Goal: Register for event/course

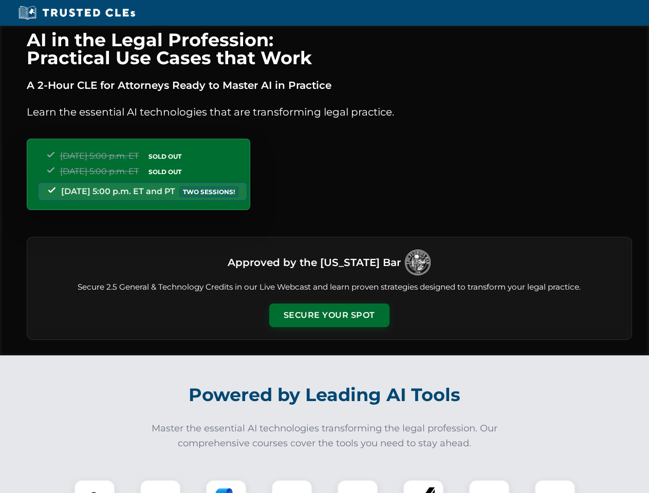
click at [329, 315] on button "Secure Your Spot" at bounding box center [329, 316] width 120 height 24
click at [94, 486] on img at bounding box center [95, 500] width 30 height 30
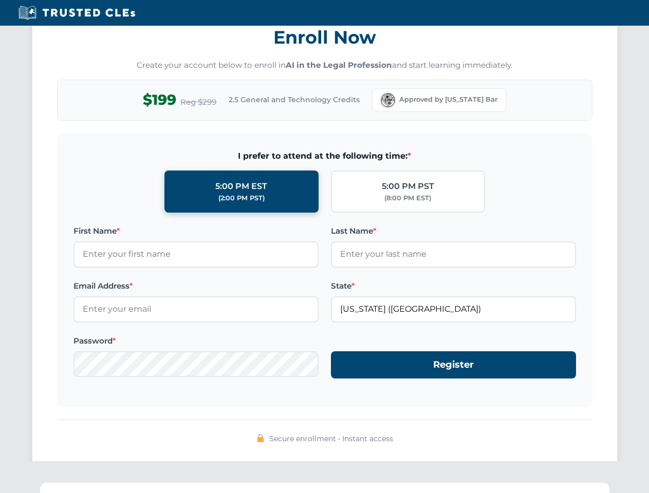
scroll to position [1008, 0]
